Goal: Purchase product/service

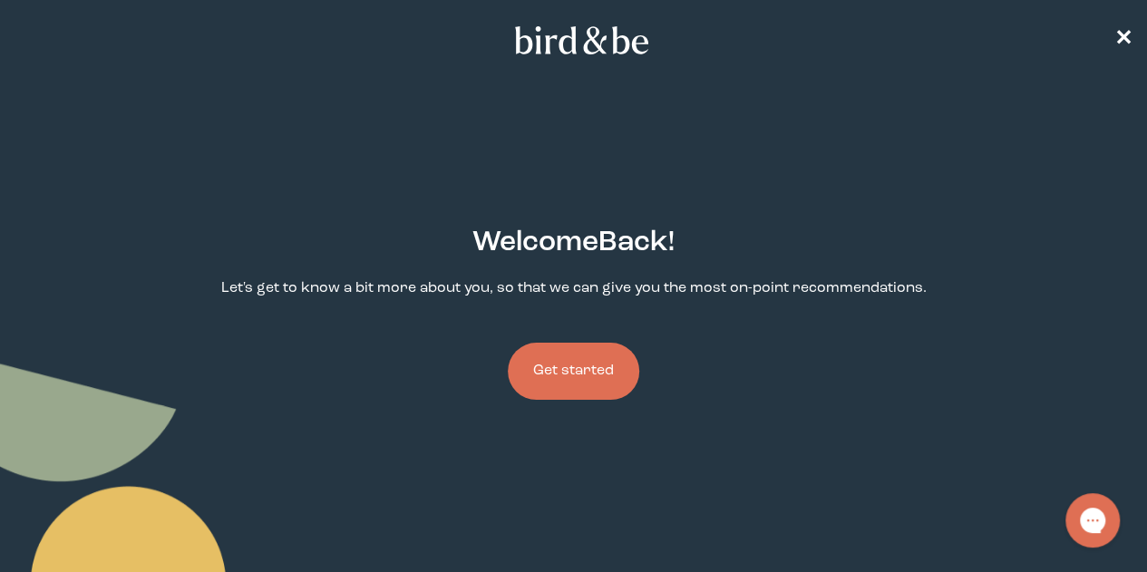
click at [598, 343] on button "Get started" at bounding box center [573, 371] width 131 height 57
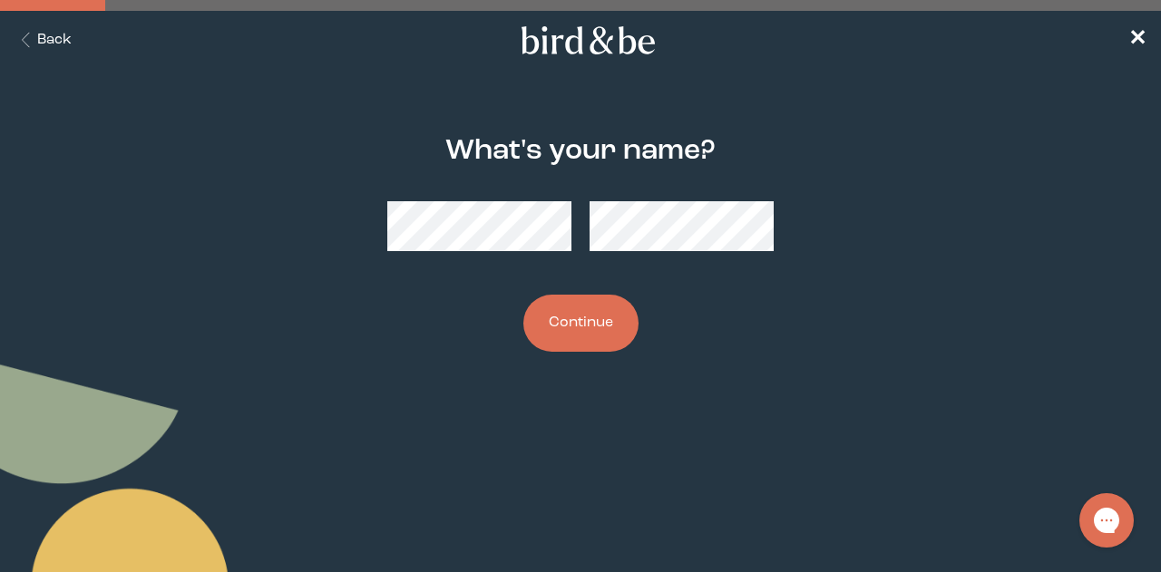
click at [575, 327] on button "Continue" at bounding box center [580, 323] width 115 height 57
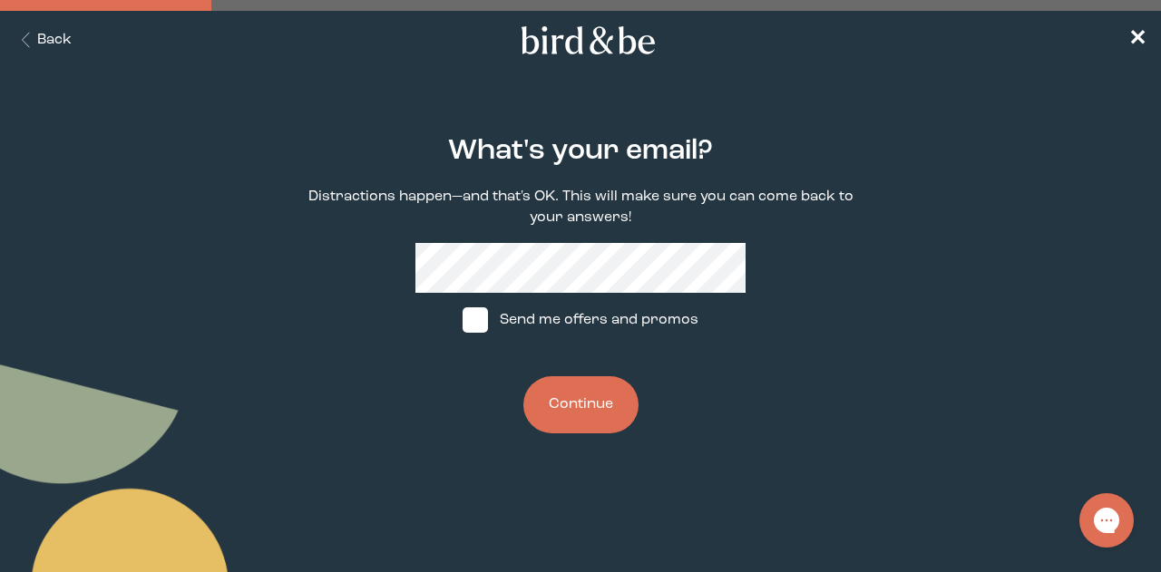
click at [588, 402] on button "Continue" at bounding box center [580, 404] width 115 height 57
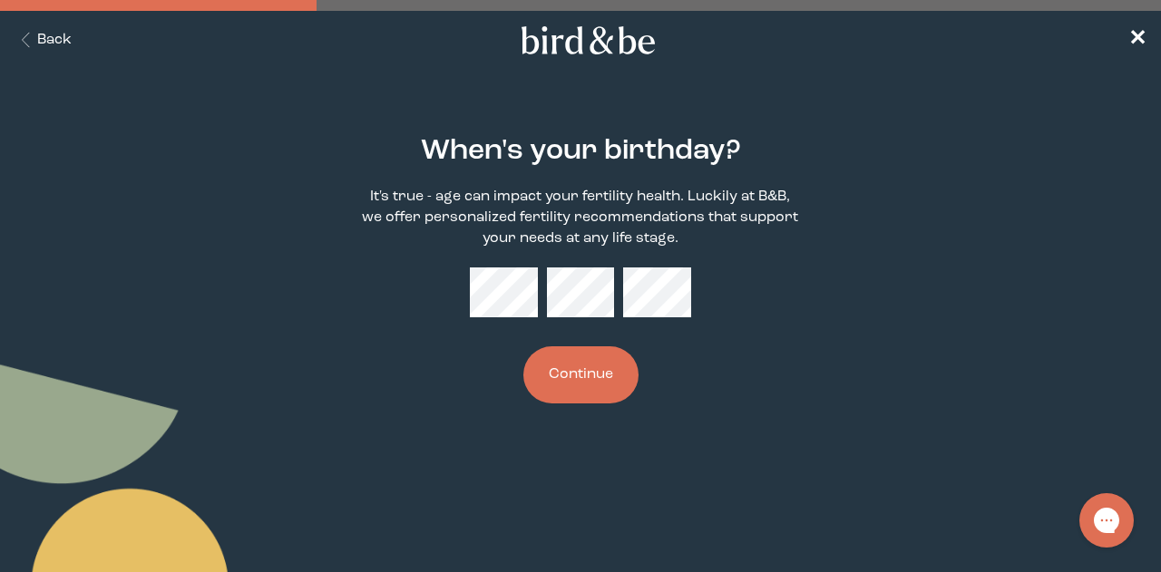
click at [589, 386] on button "Continue" at bounding box center [580, 374] width 115 height 57
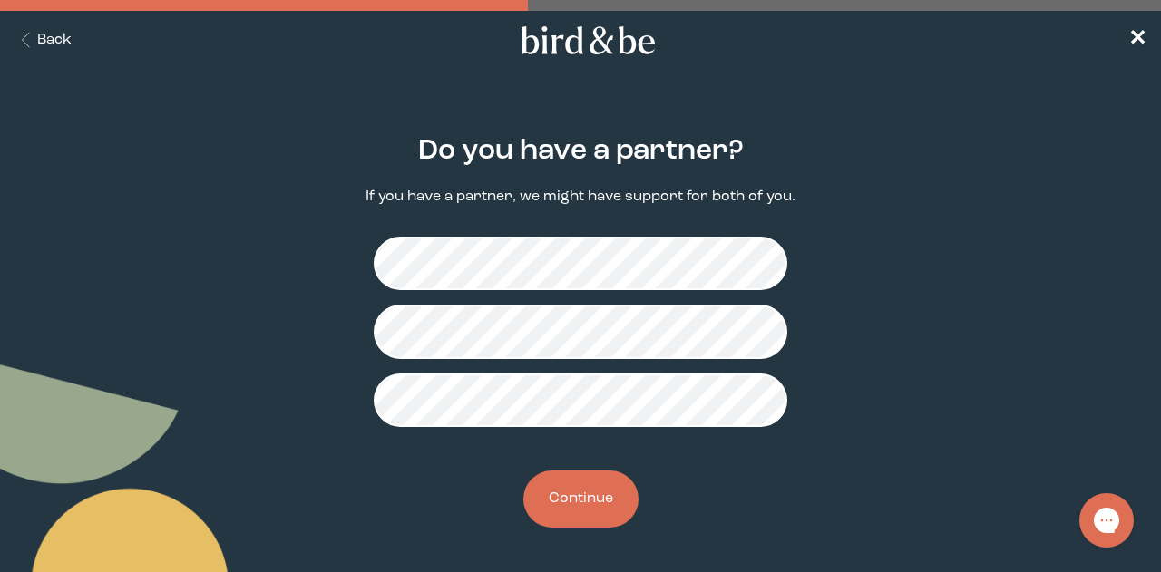
click at [583, 498] on button "Continue" at bounding box center [580, 499] width 115 height 57
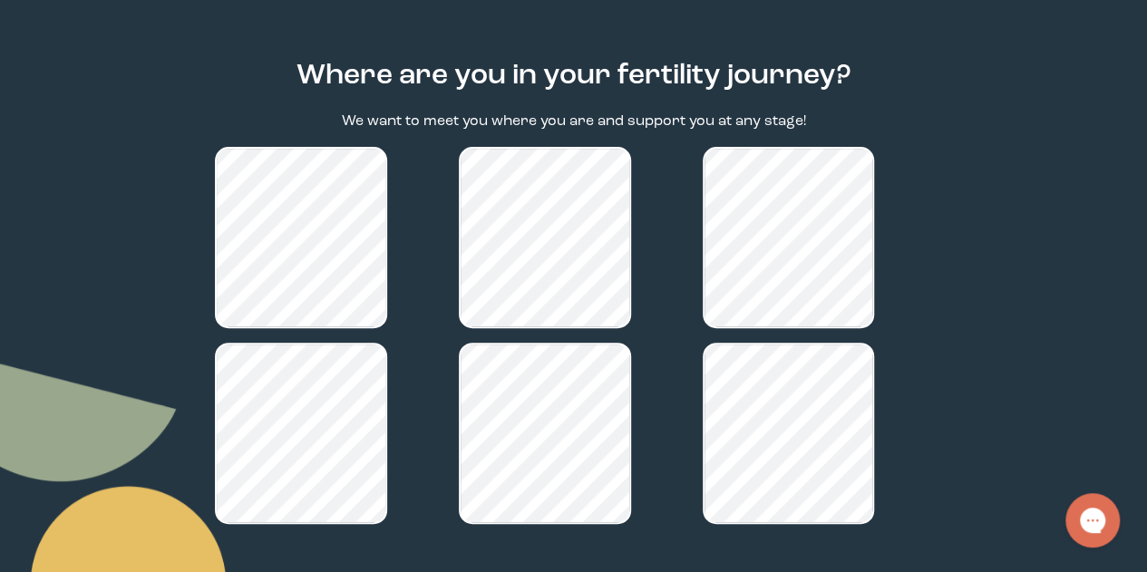
scroll to position [268, 0]
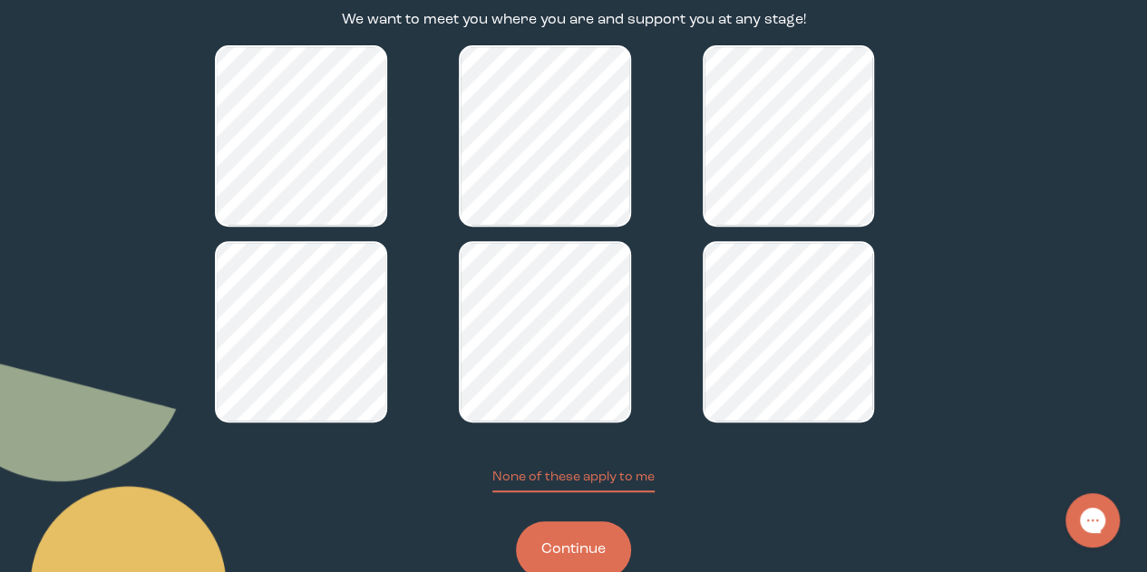
click at [579, 521] on button "Continue" at bounding box center [573, 549] width 115 height 57
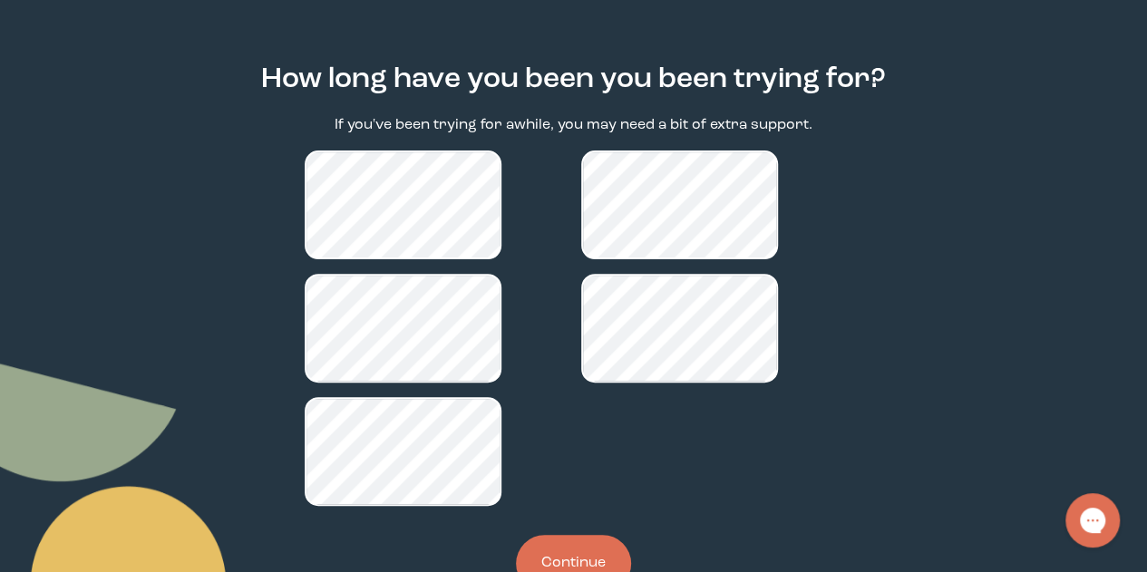
scroll to position [177, 0]
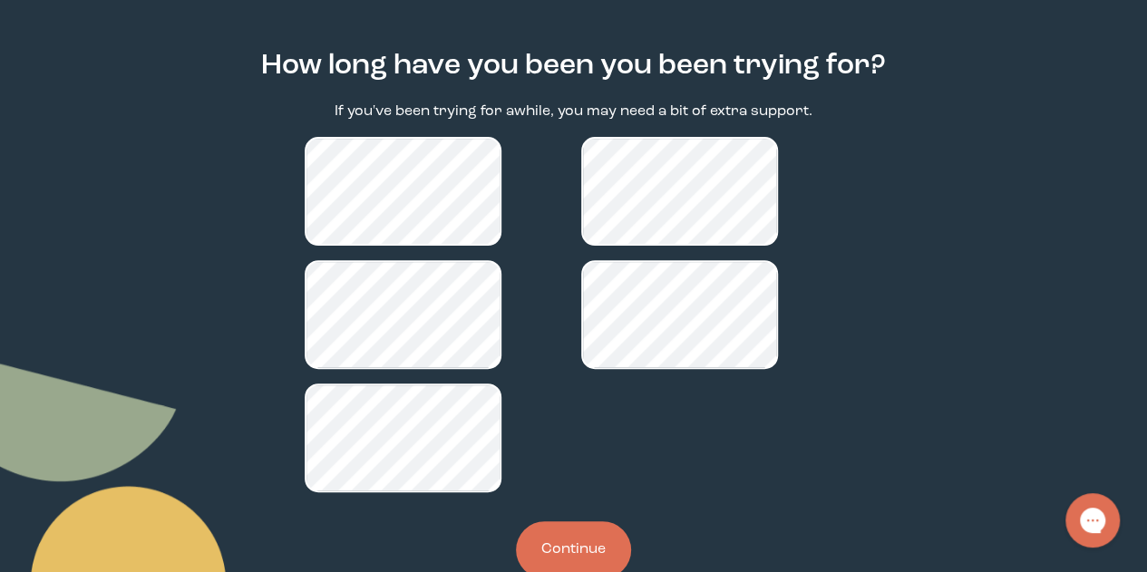
click at [557, 521] on button "Continue" at bounding box center [573, 549] width 115 height 57
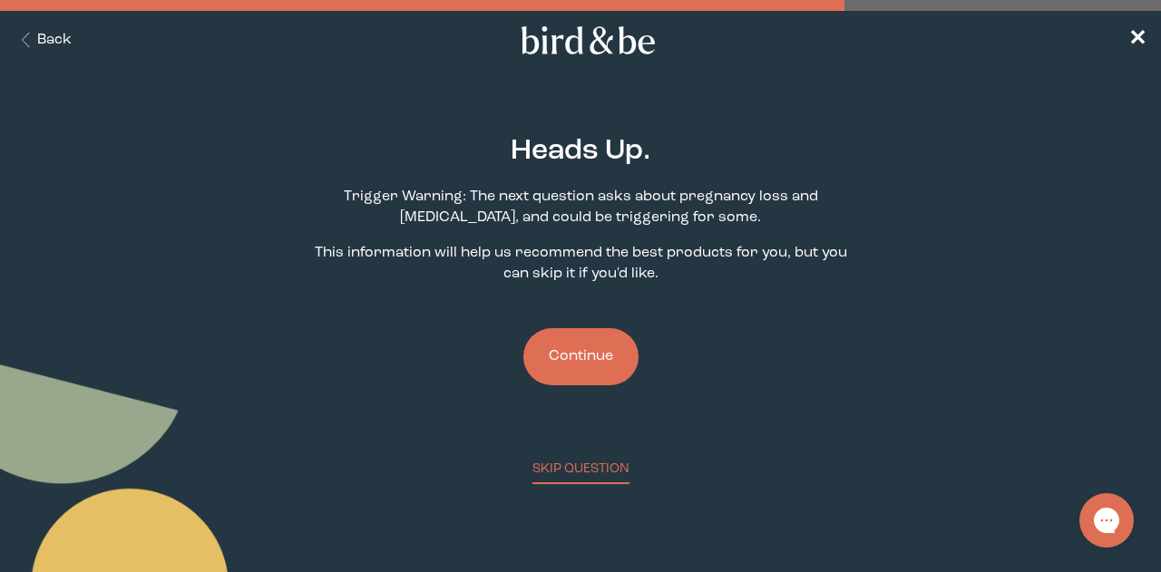
click at [592, 353] on button "Continue" at bounding box center [580, 356] width 115 height 57
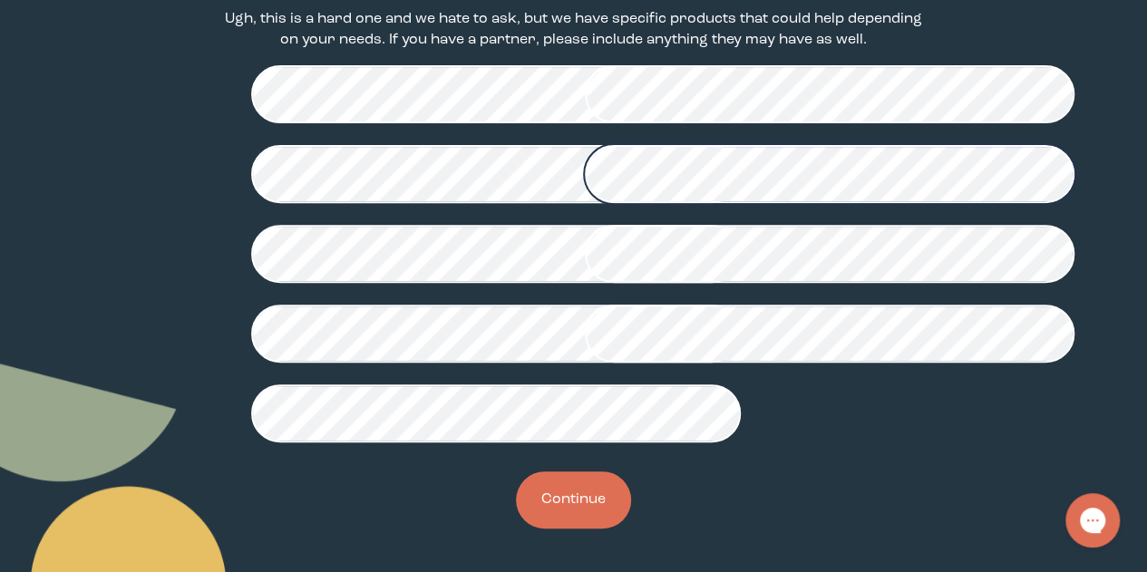
scroll to position [560, 0]
click at [552, 486] on button "Continue" at bounding box center [573, 500] width 115 height 57
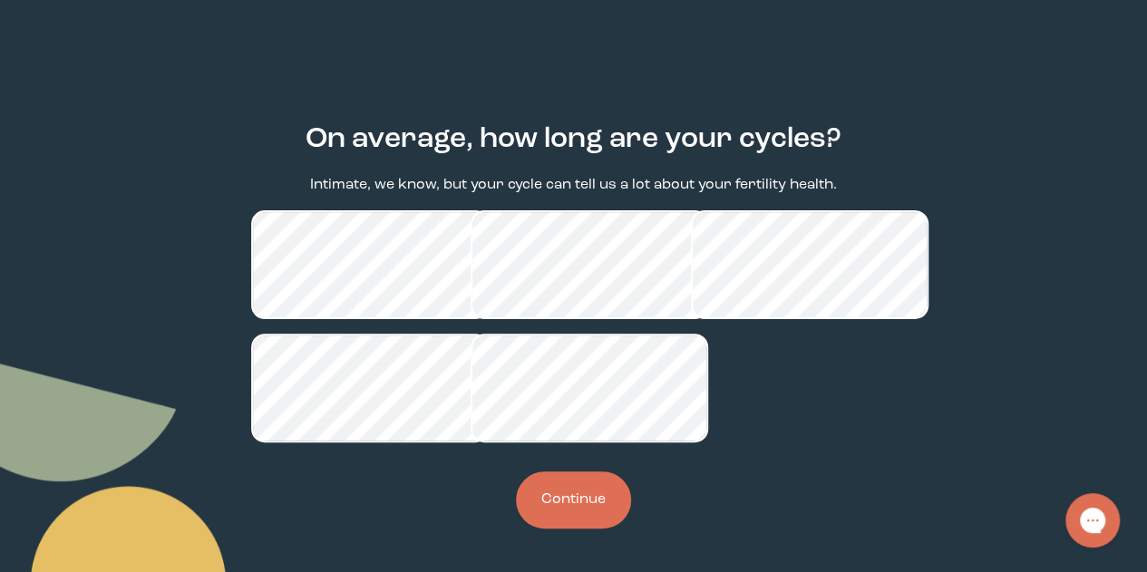
scroll to position [114, 0]
click at [576, 529] on button "Continue" at bounding box center [573, 500] width 115 height 57
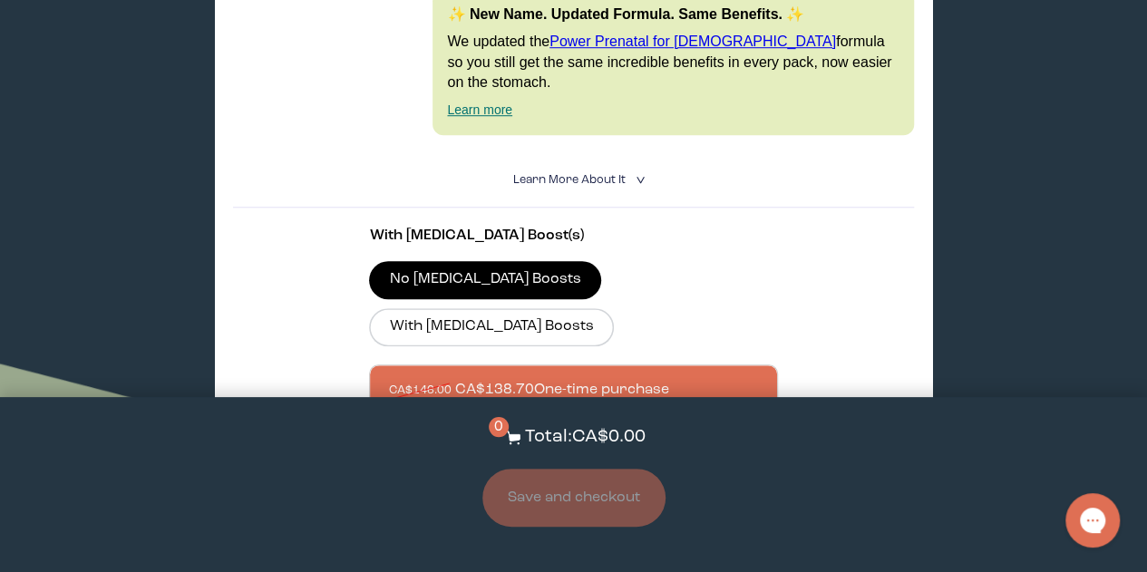
scroll to position [638, 0]
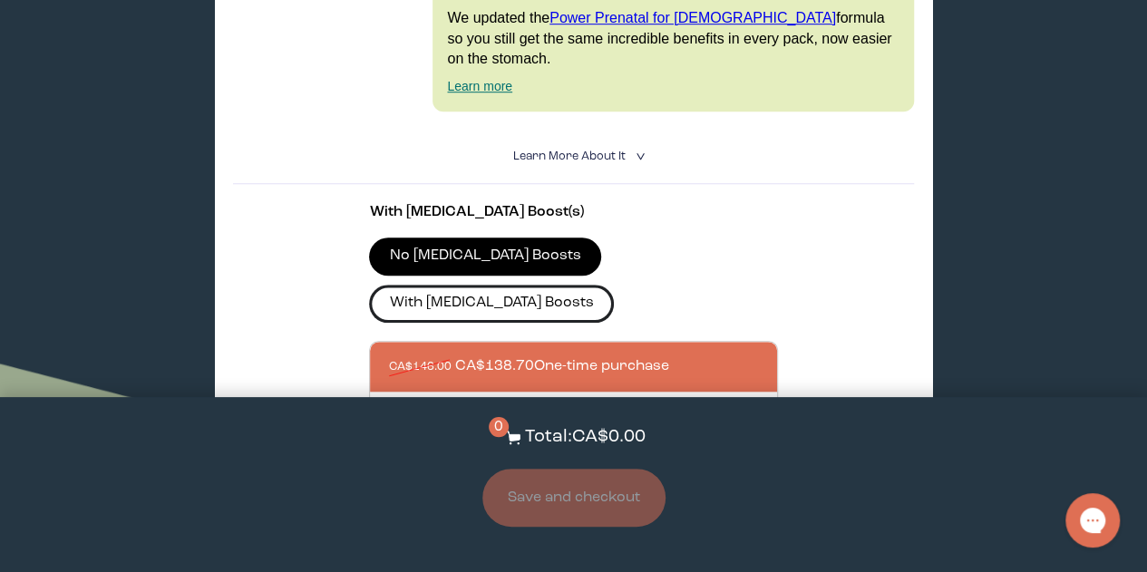
click at [614, 285] on label "With [MEDICAL_DATA] Boosts" at bounding box center [491, 304] width 245 height 38
click at [0, 0] on input "With [MEDICAL_DATA] Boosts" at bounding box center [0, 0] width 0 height 0
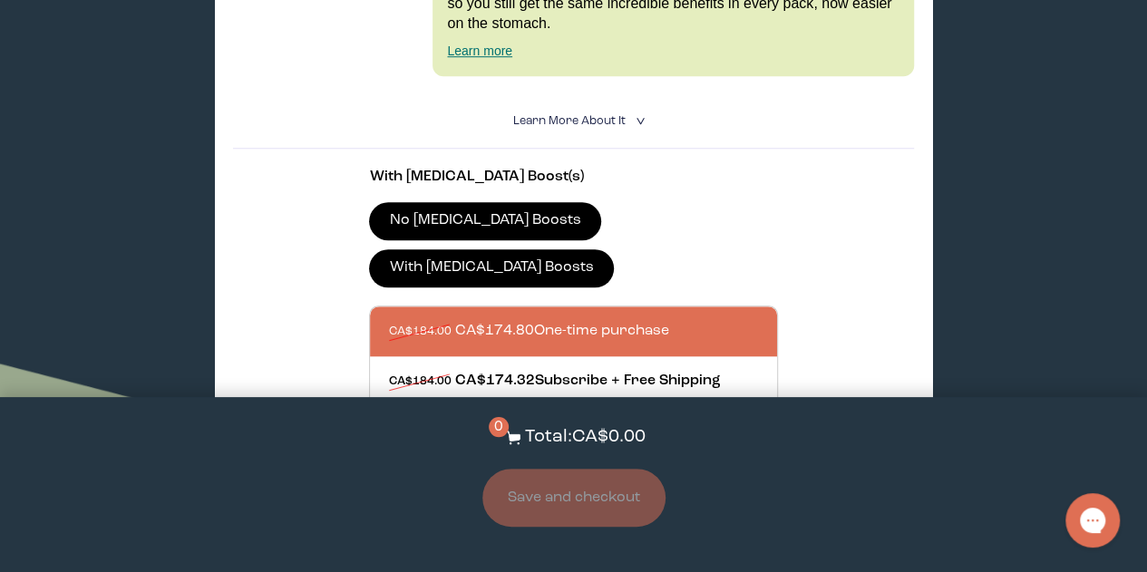
scroll to position [698, 0]
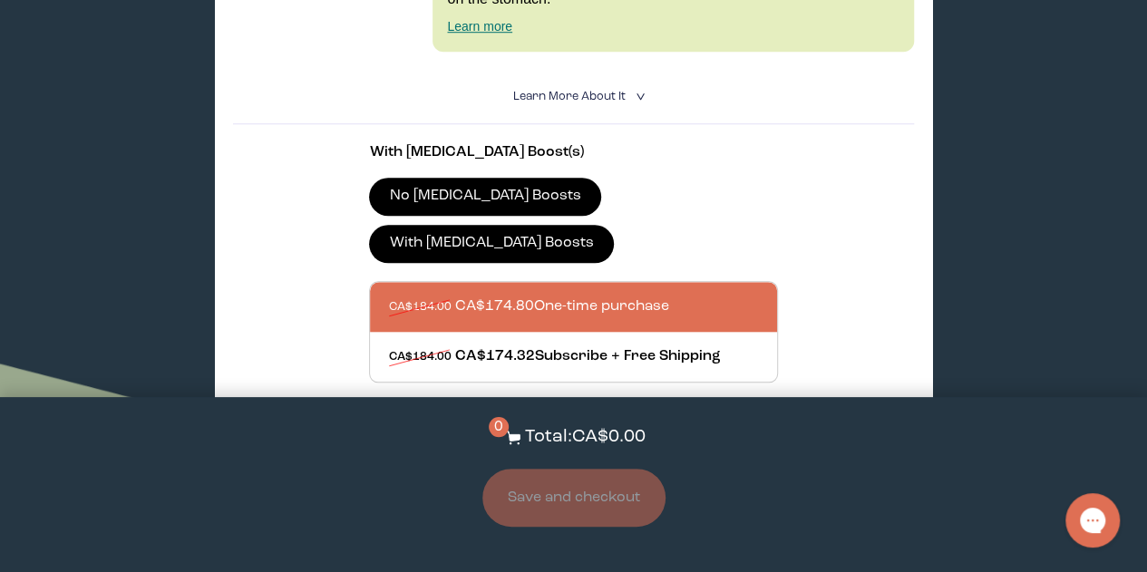
click at [615, 428] on button "Add to Cart - CA$174.80" at bounding box center [573, 447] width 219 height 39
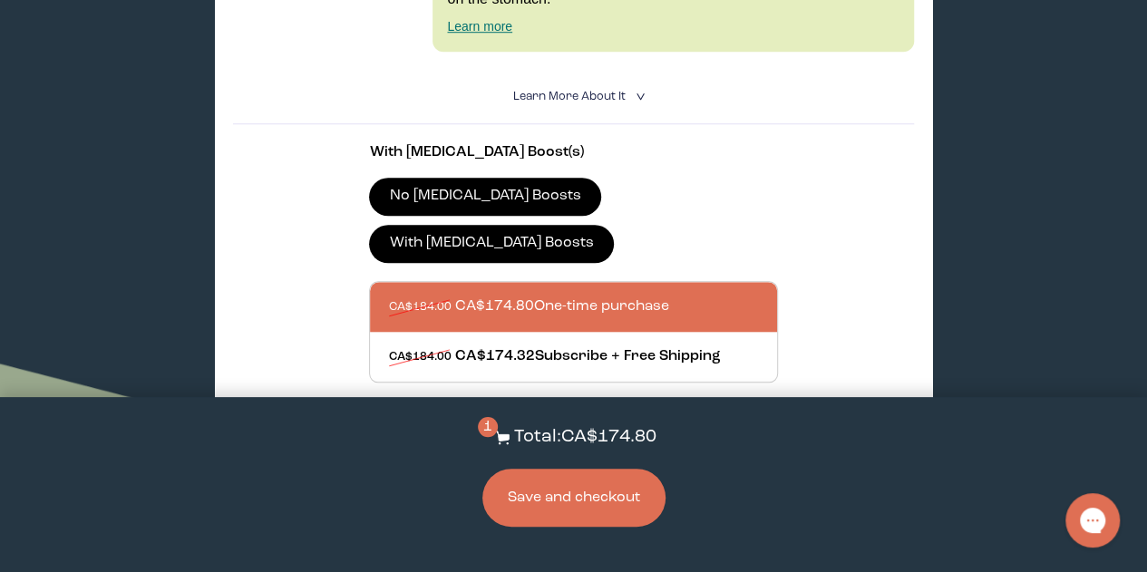
click at [579, 512] on button "Save and checkout" at bounding box center [573, 498] width 183 height 58
